Goal: Task Accomplishment & Management: Manage account settings

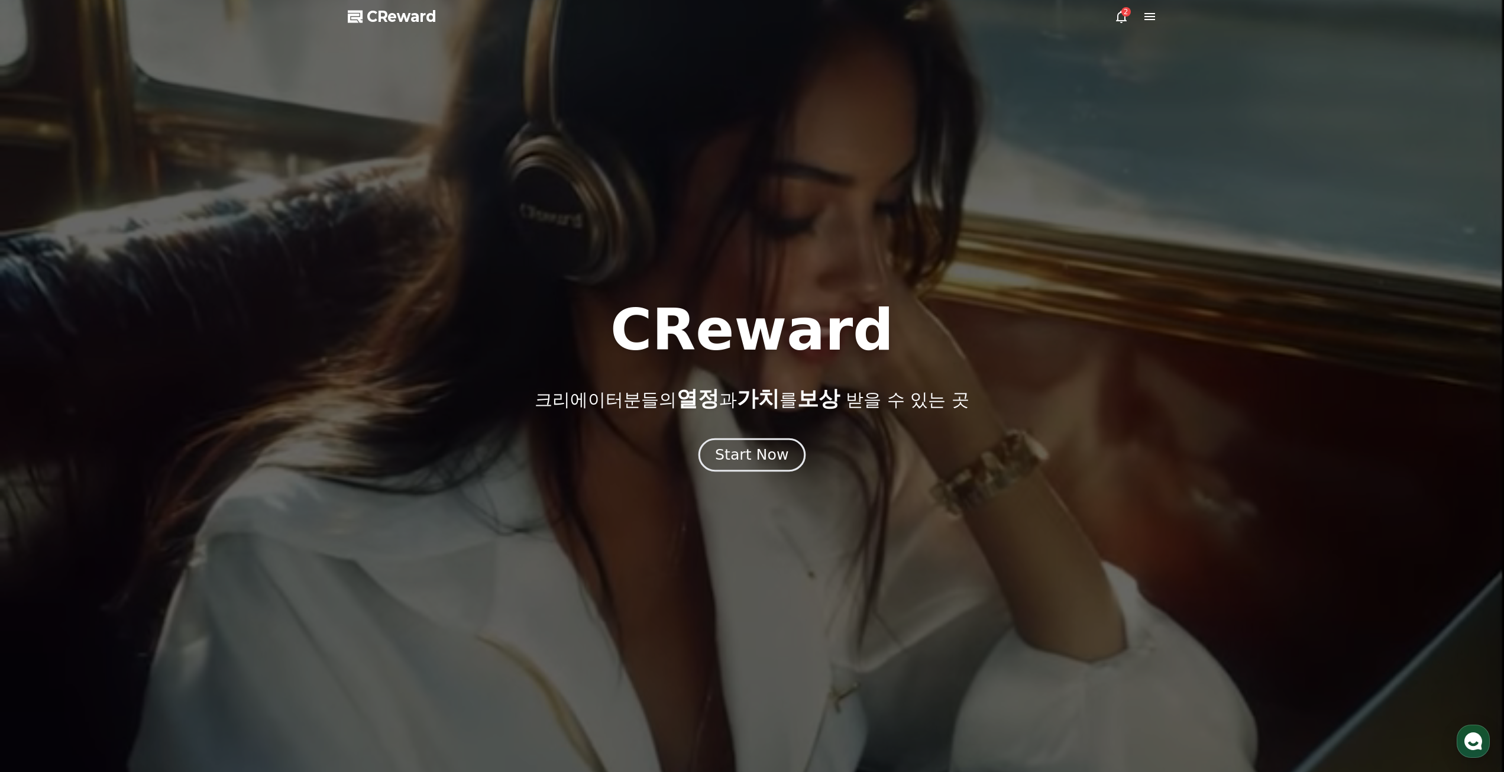
drag, startPoint x: 0, startPoint y: 0, endPoint x: 763, endPoint y: 464, distance: 892.9
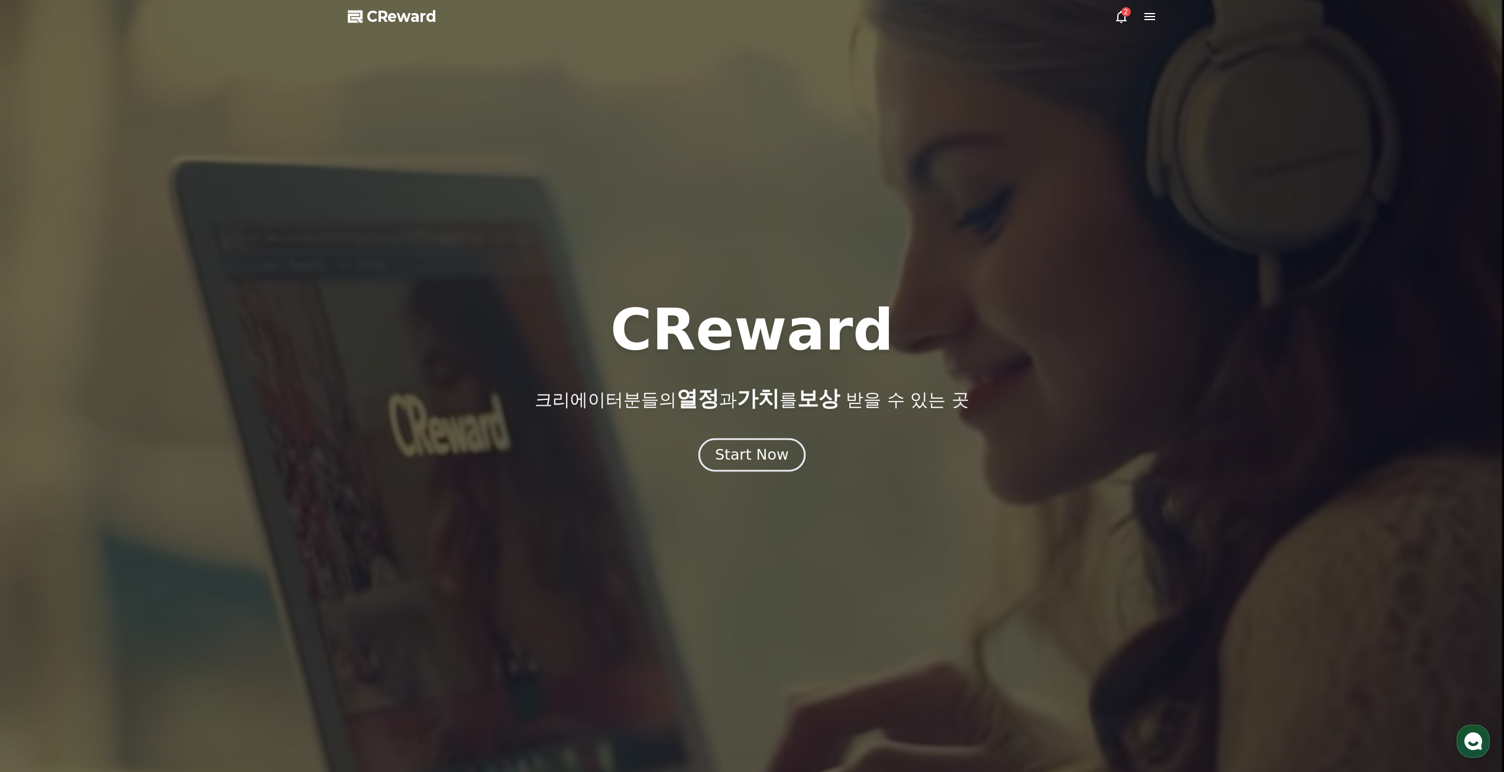
click at [763, 464] on div "Start Now" at bounding box center [751, 455] width 73 height 20
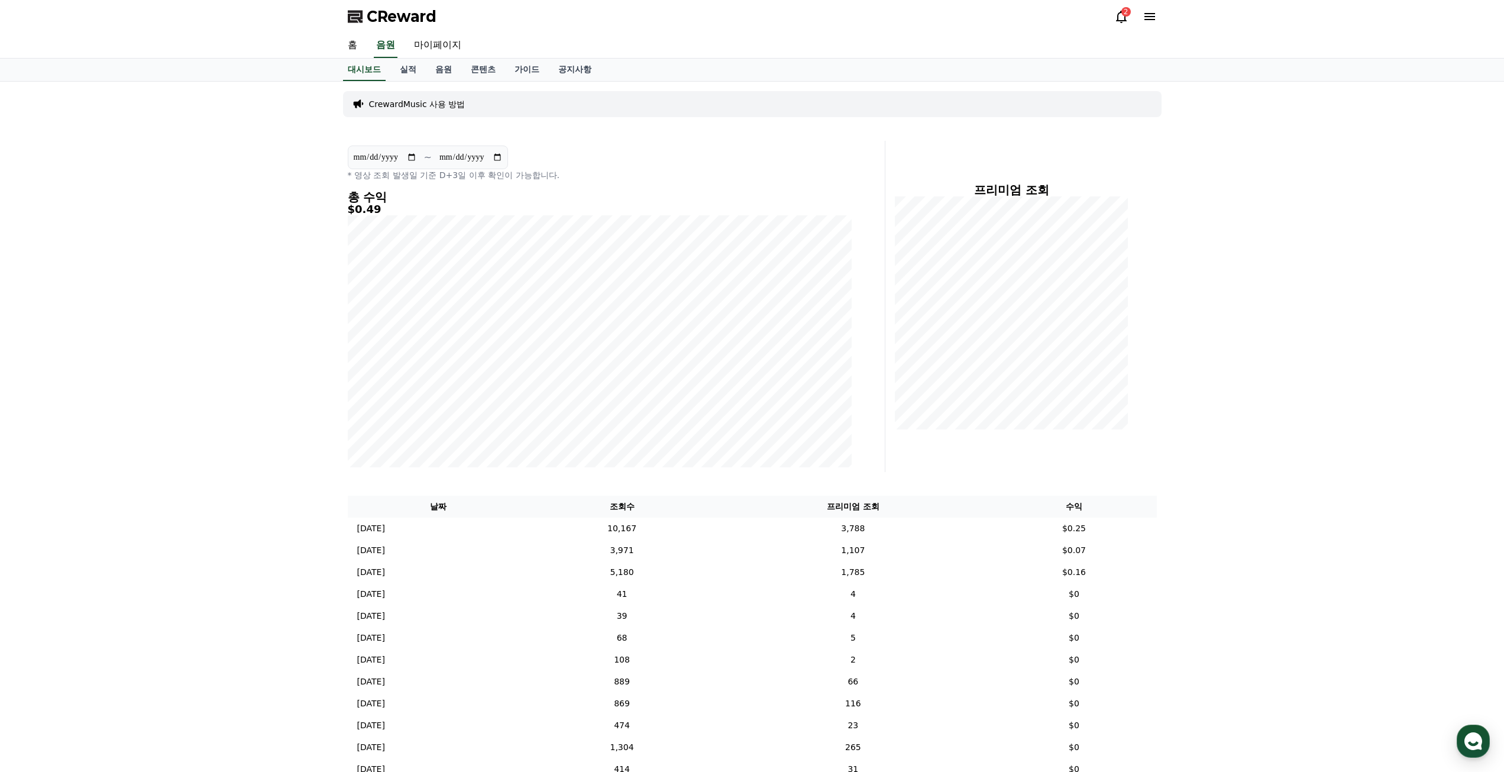
click at [1276, 369] on div "**********" at bounding box center [752, 490] width 1504 height 817
click at [408, 67] on link "실적" at bounding box center [407, 70] width 35 height 22
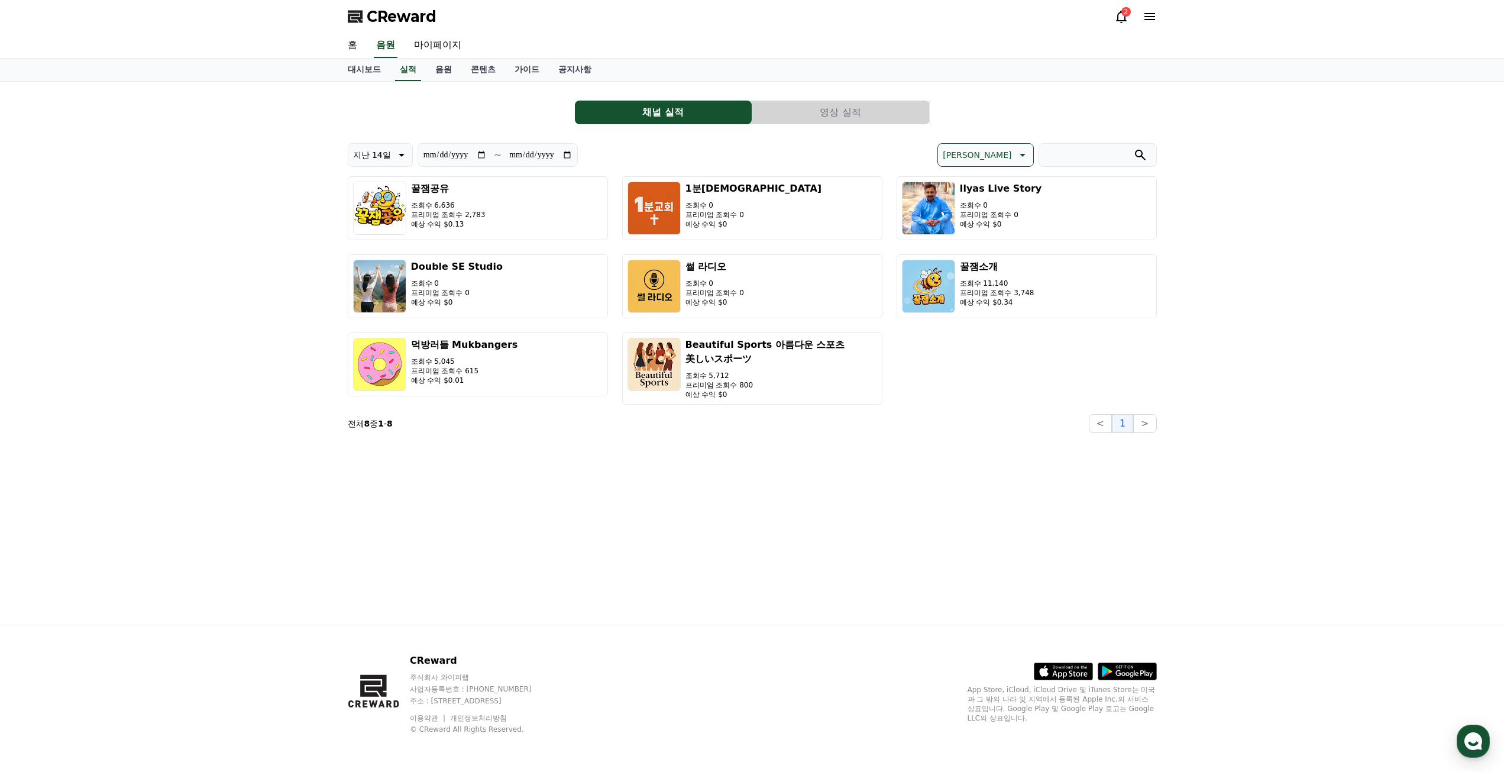
click at [805, 114] on button "영상 실적" at bounding box center [840, 113] width 177 height 24
click at [1116, 20] on icon at bounding box center [1121, 16] width 14 height 14
